Goal: Find specific page/section: Find specific page/section

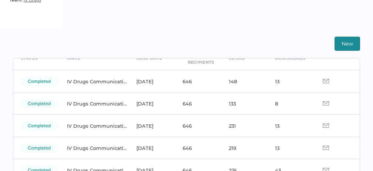
scroll to position [42, 0]
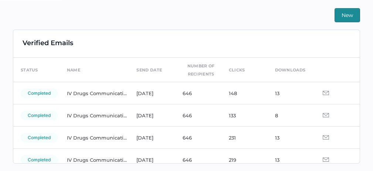
scroll to position [17, 0]
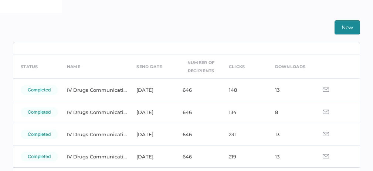
scroll to position [18, 0]
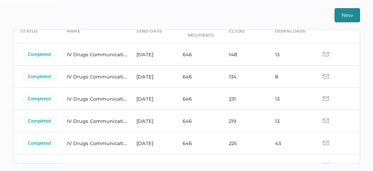
scroll to position [41, 0]
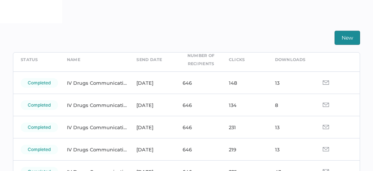
scroll to position [34, 0]
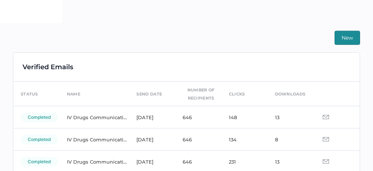
scroll to position [34, 0]
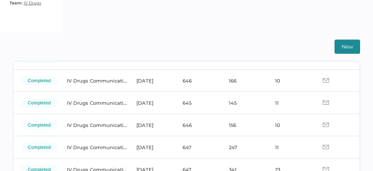
scroll to position [201, 0]
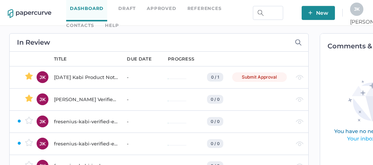
click at [94, 21] on link "Contacts" at bounding box center [80, 25] width 28 height 8
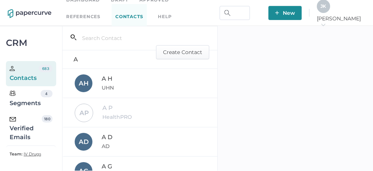
click at [24, 130] on div "Verified Emails" at bounding box center [26, 128] width 32 height 27
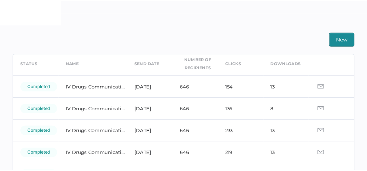
scroll to position [32, 0]
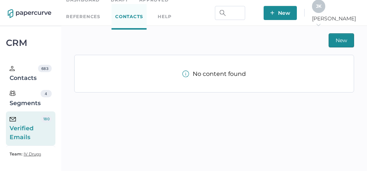
scroll to position [12, 0]
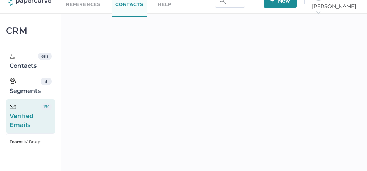
click at [22, 122] on div "Verified Emails" at bounding box center [25, 116] width 31 height 27
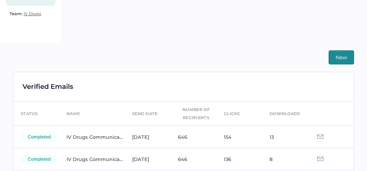
scroll to position [157, 0]
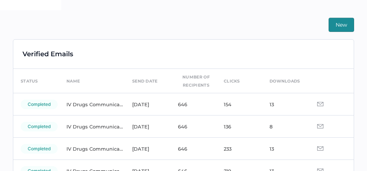
scroll to position [173, 0]
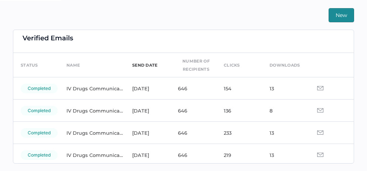
scroll to position [7, 0]
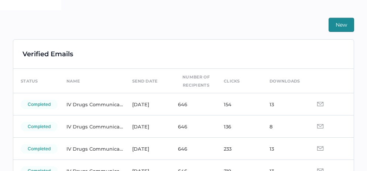
scroll to position [182, 0]
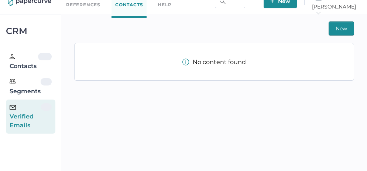
scroll to position [12, 0]
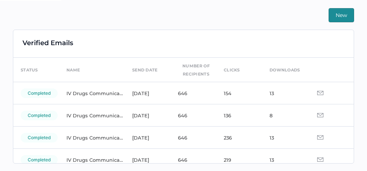
scroll to position [17, 0]
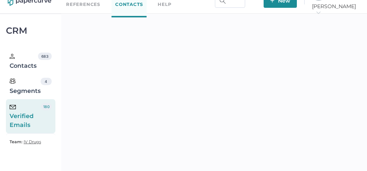
click at [20, 124] on div "Verified Emails" at bounding box center [25, 116] width 31 height 27
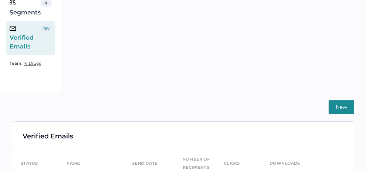
scroll to position [182, 0]
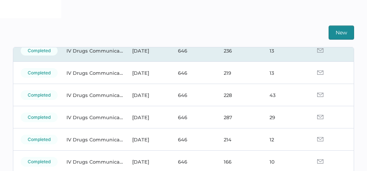
scroll to position [106, 0]
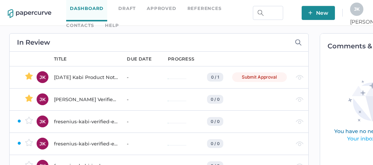
click at [94, 21] on link "Contacts" at bounding box center [80, 25] width 28 height 8
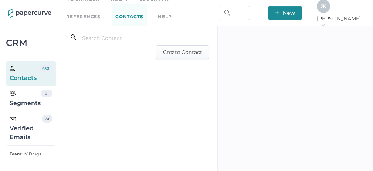
click at [22, 134] on div "Verified Emails" at bounding box center [26, 128] width 32 height 27
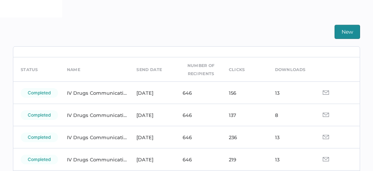
scroll to position [18, 0]
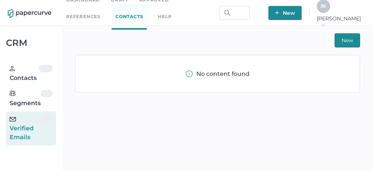
scroll to position [12, 0]
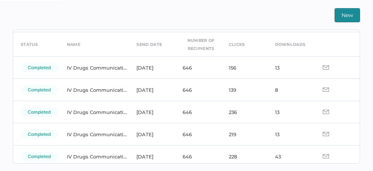
scroll to position [27, 0]
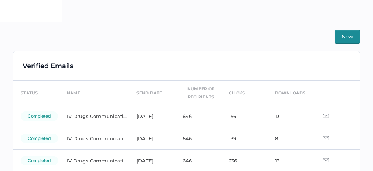
scroll to position [169, 0]
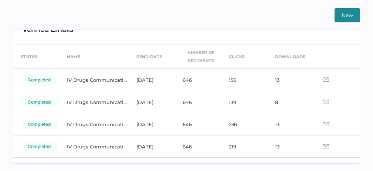
scroll to position [13, 0]
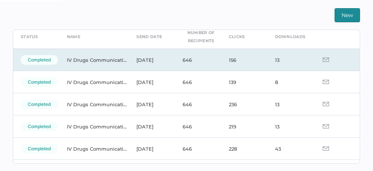
scroll to position [35, 0]
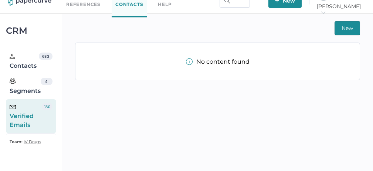
click at [23, 113] on div "Verified Emails" at bounding box center [26, 116] width 32 height 27
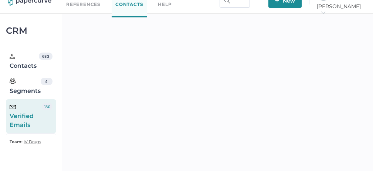
click at [23, 122] on div "Verified Emails" at bounding box center [26, 116] width 32 height 27
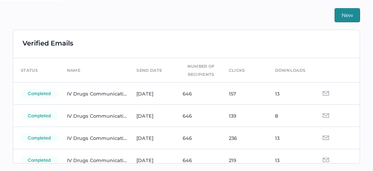
scroll to position [1, 0]
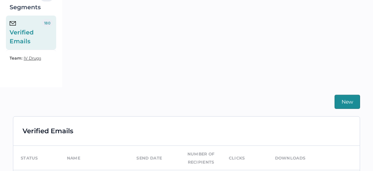
scroll to position [182, 0]
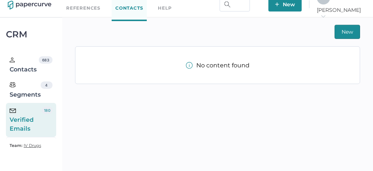
scroll to position [12, 0]
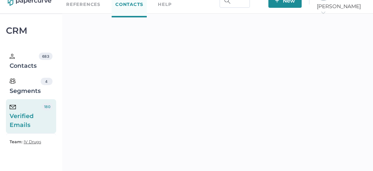
click at [35, 116] on div "Verified Emails" at bounding box center [26, 116] width 32 height 27
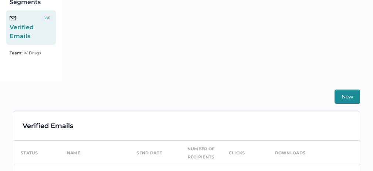
scroll to position [157, 0]
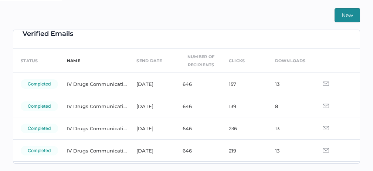
scroll to position [15, 0]
